Goal: Task Accomplishment & Management: Manage account settings

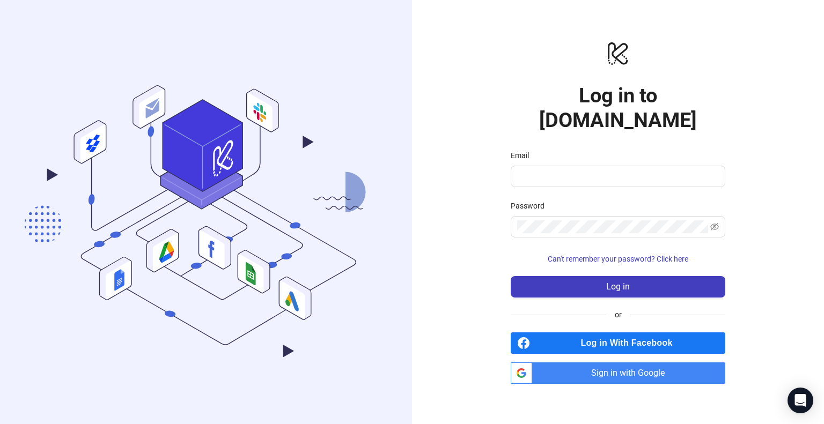
click at [652, 363] on span "Sign in with Google" at bounding box center [631, 373] width 189 height 21
click at [631, 170] on input "Email" at bounding box center [617, 176] width 200 height 13
click at [655, 369] on span "Sign in with Google" at bounding box center [631, 373] width 189 height 21
